Goal: Check status: Check status

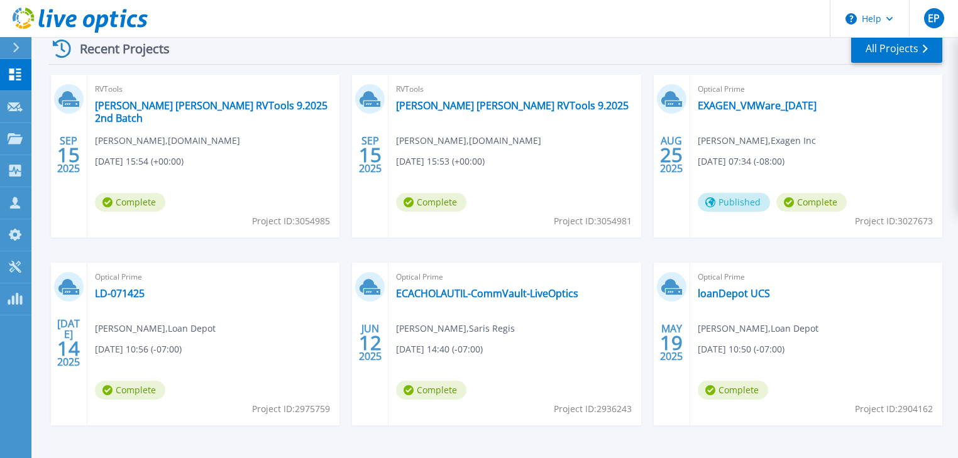
scroll to position [251, 0]
drag, startPoint x: 121, startPoint y: 293, endPoint x: 143, endPoint y: 284, distance: 24.3
click at [121, 293] on link "LD-071425" at bounding box center [120, 293] width 50 height 13
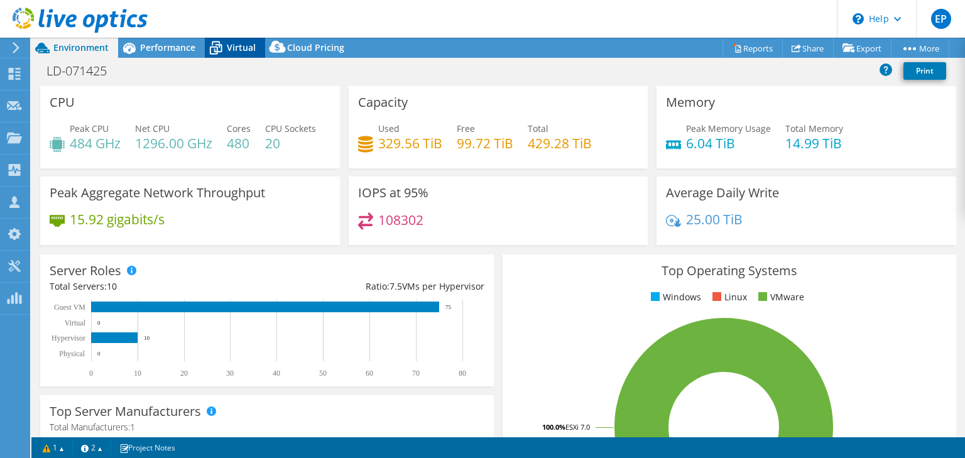
click at [237, 45] on span "Virtual" at bounding box center [241, 47] width 29 height 12
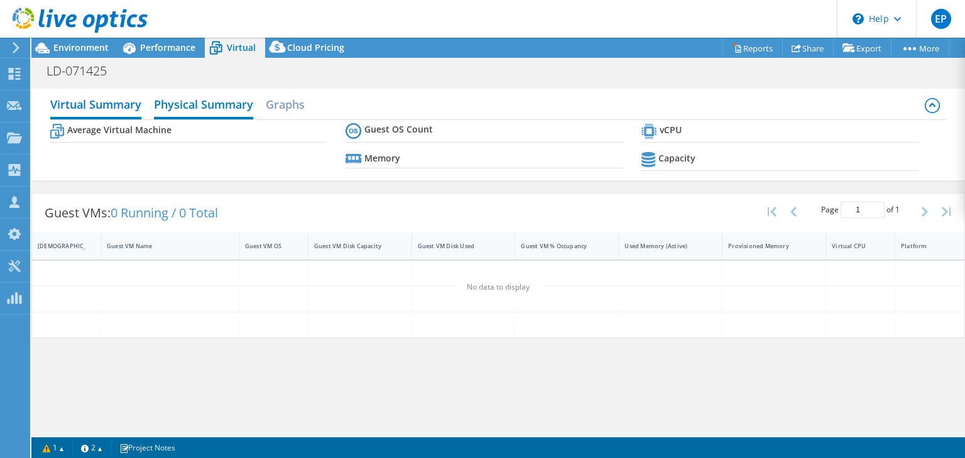
click at [192, 103] on h2 "Physical Summary" at bounding box center [203, 106] width 99 height 28
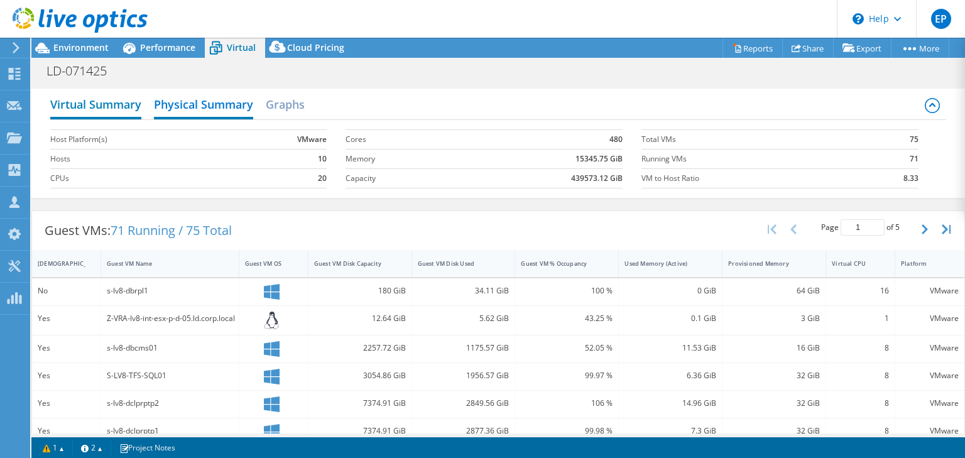
click at [109, 101] on h2 "Virtual Summary" at bounding box center [95, 106] width 91 height 28
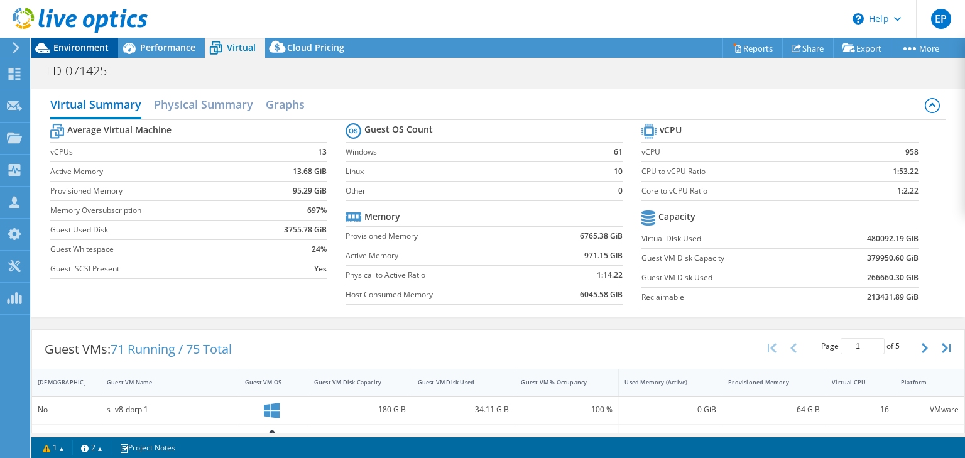
click at [108, 50] on span "Environment" at bounding box center [80, 47] width 55 height 12
